Goal: Navigation & Orientation: Find specific page/section

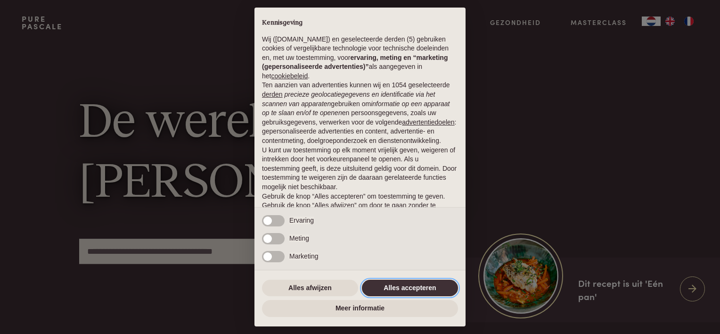
click at [397, 289] on button "Alles accepteren" at bounding box center [410, 287] width 96 height 17
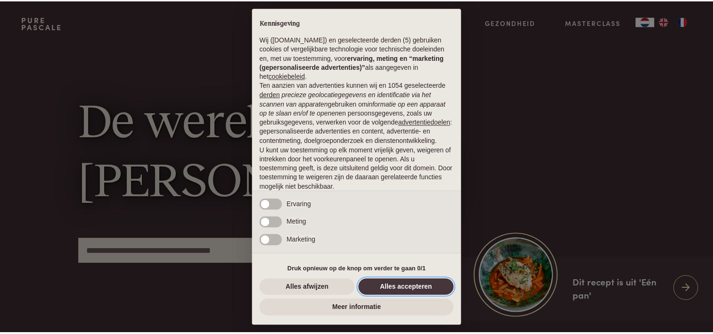
scroll to position [45, 0]
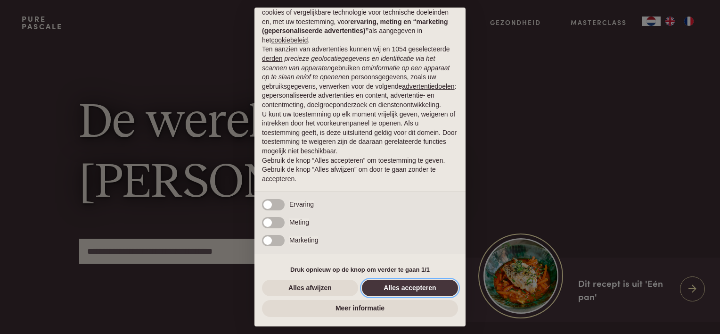
click at [397, 289] on button "Alles accepteren" at bounding box center [410, 287] width 96 height 17
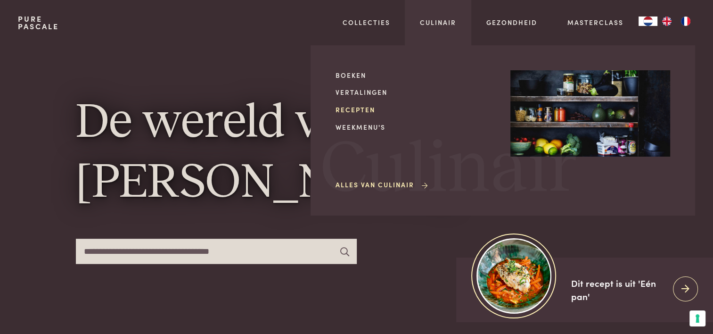
click at [359, 110] on link "Recepten" at bounding box center [416, 110] width 160 height 10
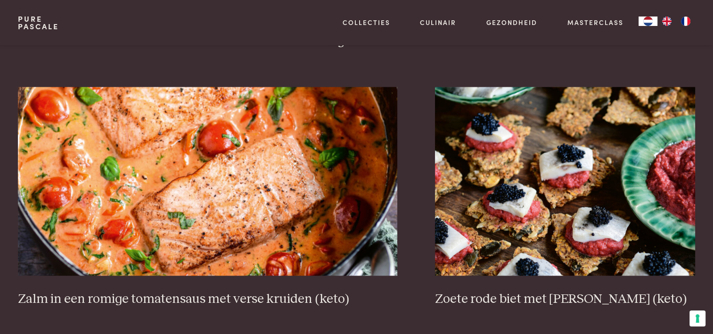
scroll to position [1639, 0]
